Goal: Navigation & Orientation: Understand site structure

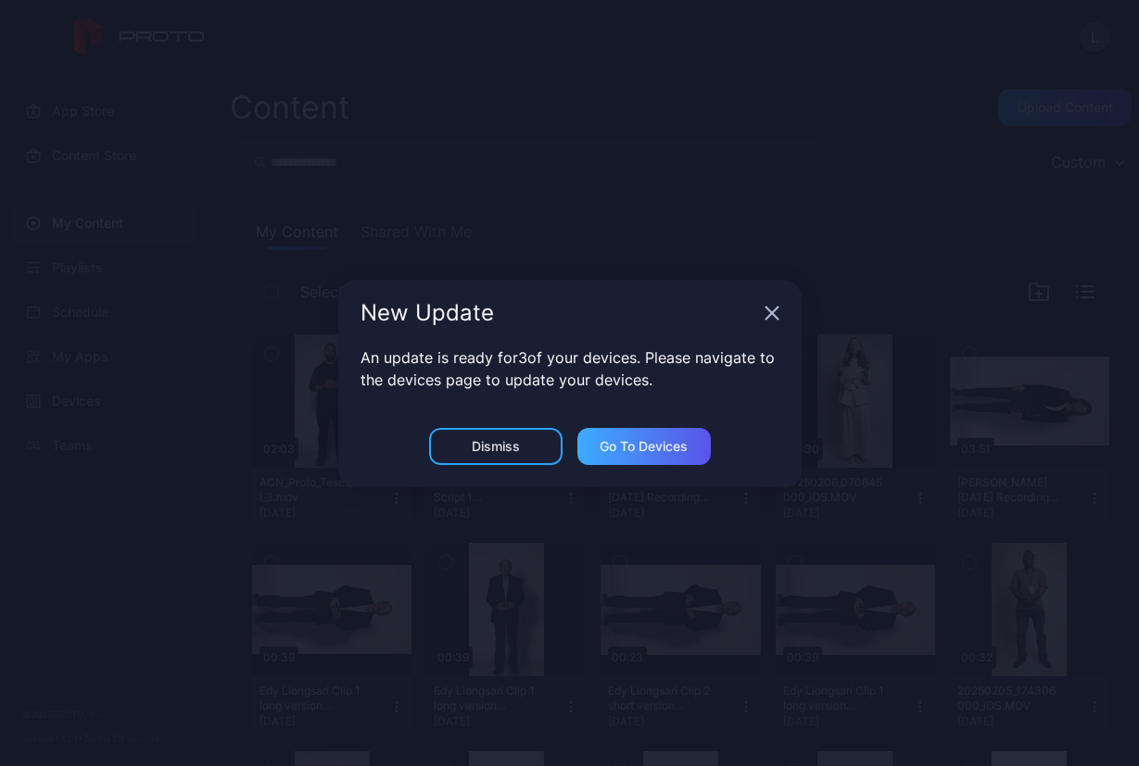
click at [629, 448] on div "Go to devices" at bounding box center [643, 446] width 88 height 15
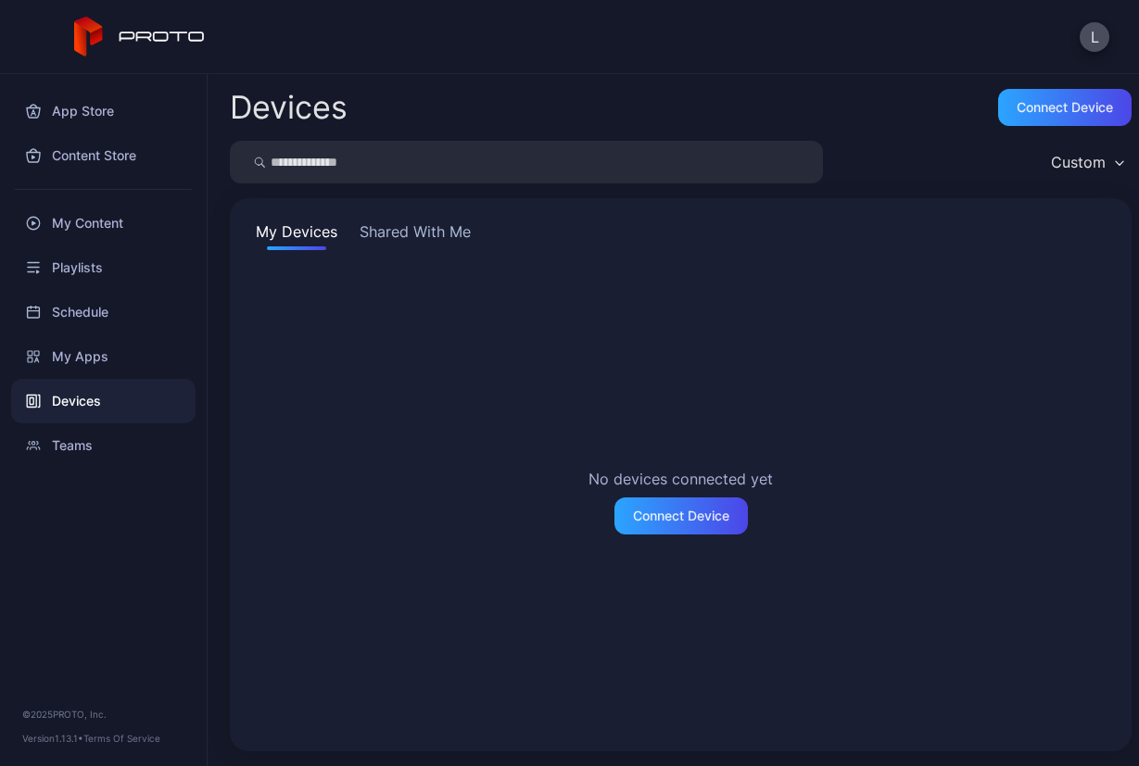
click at [390, 381] on div "No devices connected yet Connect Device" at bounding box center [680, 500] width 857 height 457
click at [75, 227] on div "My Content" at bounding box center [103, 223] width 184 height 44
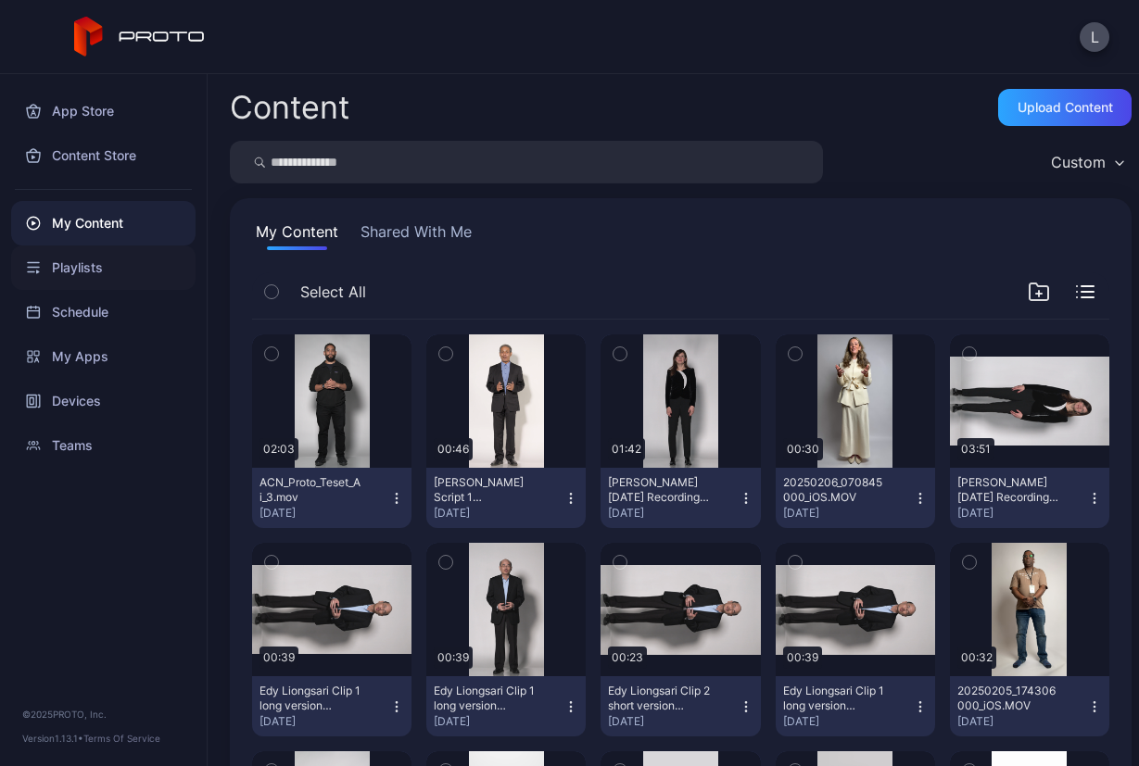
click at [88, 264] on div "Playlists" at bounding box center [103, 268] width 184 height 44
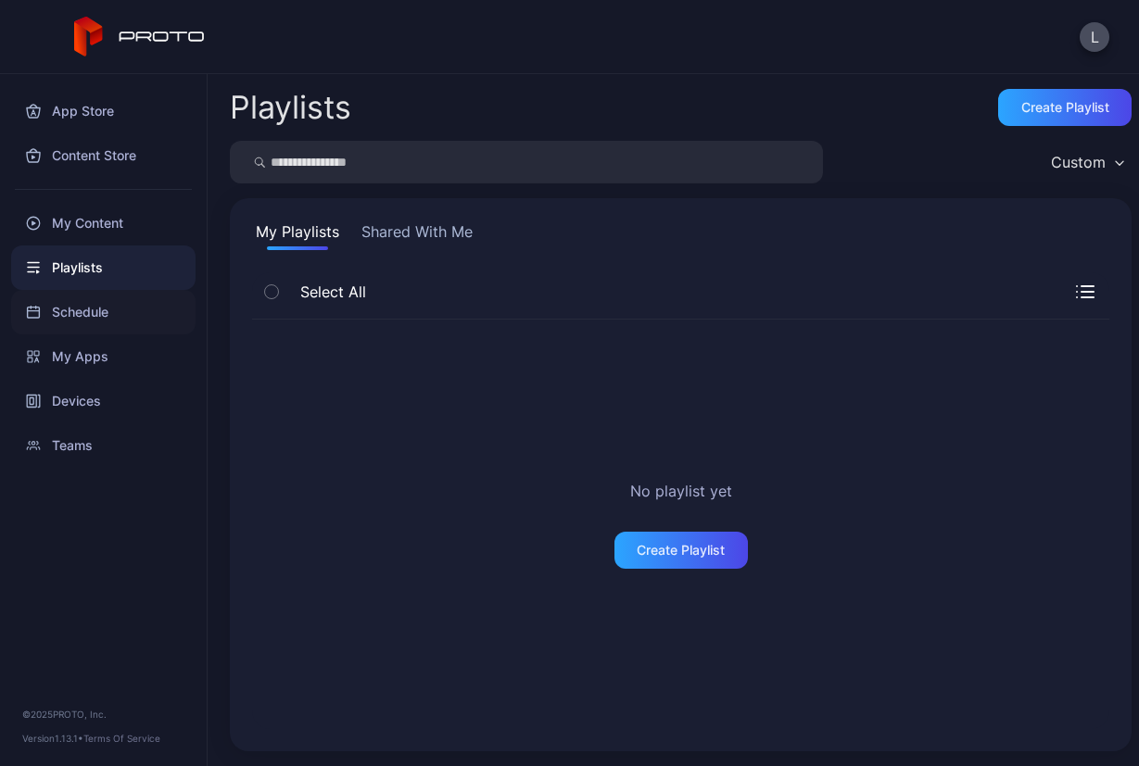
click at [79, 317] on div "Schedule" at bounding box center [103, 312] width 184 height 44
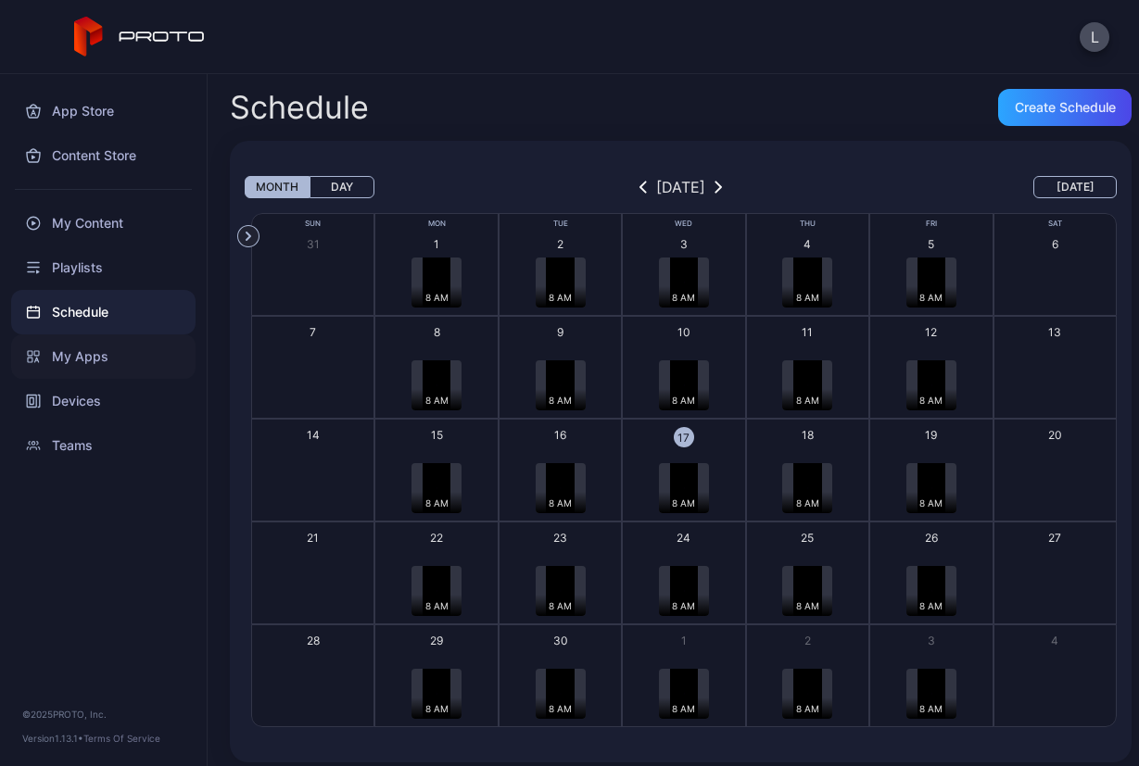
click at [78, 338] on div "My Apps" at bounding box center [103, 356] width 184 height 44
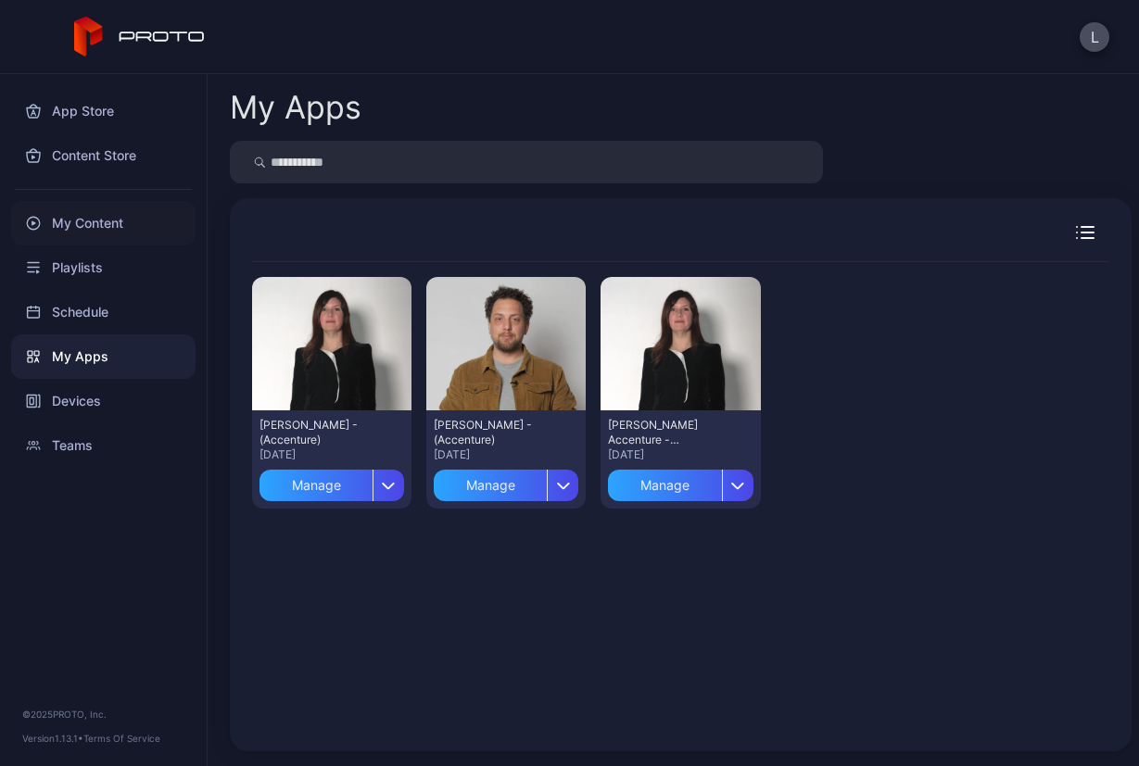
click at [77, 222] on div "My Content" at bounding box center [103, 223] width 184 height 44
